Goal: Find contact information: Find contact information

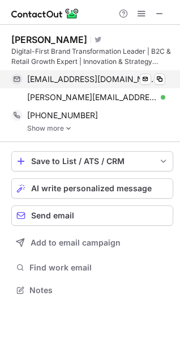
scroll to position [282, 180]
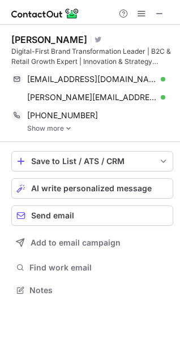
click at [61, 127] on link "Show more" at bounding box center [100, 128] width 146 height 8
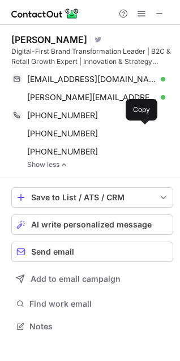
scroll to position [318, 180]
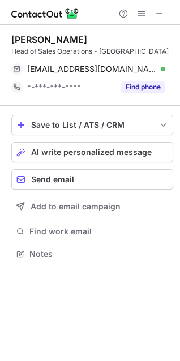
scroll to position [246, 180]
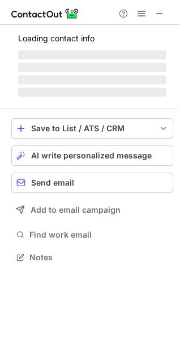
scroll to position [264, 180]
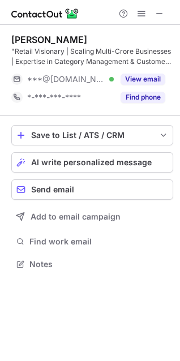
scroll to position [256, 180]
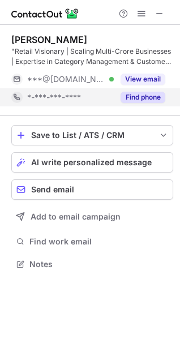
click at [111, 103] on div "*-***-***-****" at bounding box center [62, 97] width 102 height 18
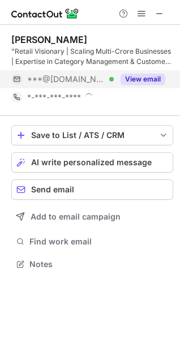
click at [97, 84] on div "***@gmail.com Verified" at bounding box center [70, 79] width 87 height 10
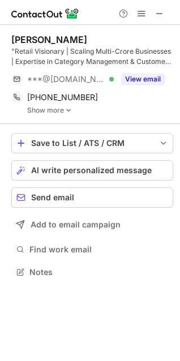
scroll to position [264, 180]
click at [42, 111] on link "Show more" at bounding box center [100, 110] width 146 height 8
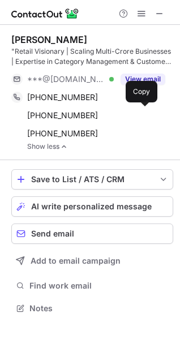
scroll to position [300, 180]
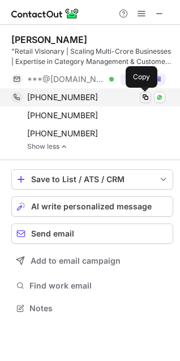
click at [147, 98] on span at bounding box center [145, 97] width 9 height 9
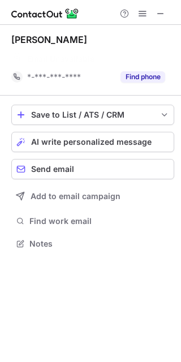
scroll to position [218, 181]
